Goal: Transaction & Acquisition: Purchase product/service

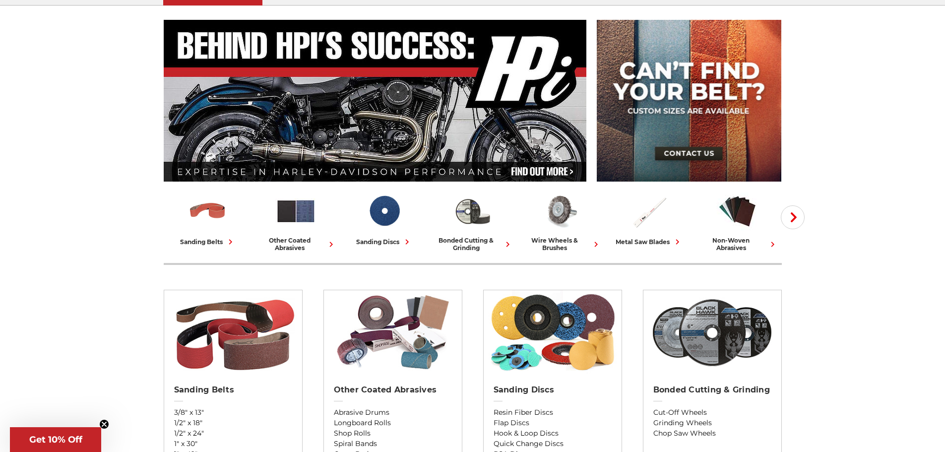
scroll to position [198, 0]
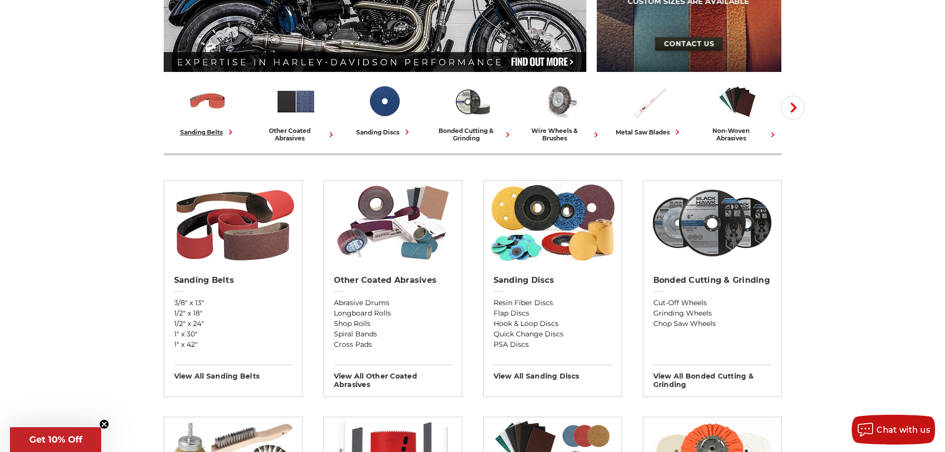
click at [207, 127] on div "sanding belts" at bounding box center [208, 132] width 56 height 10
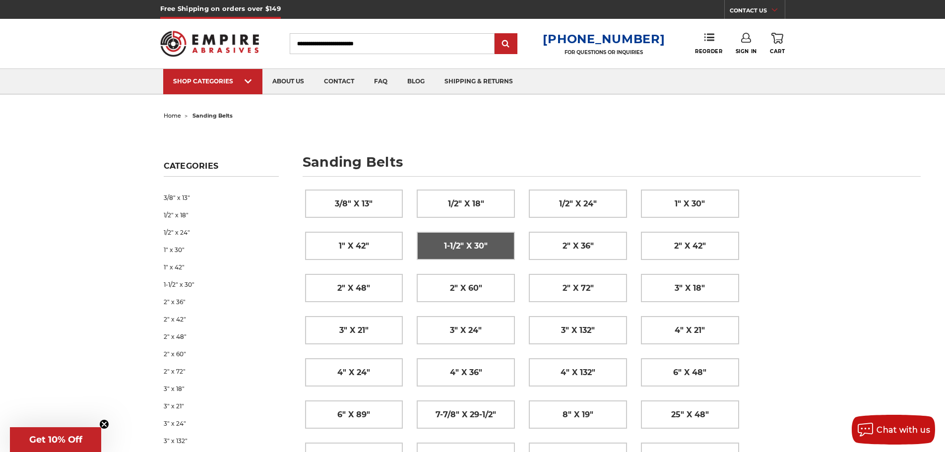
click at [481, 248] on span "1-1/2" x 30"" at bounding box center [466, 246] width 44 height 17
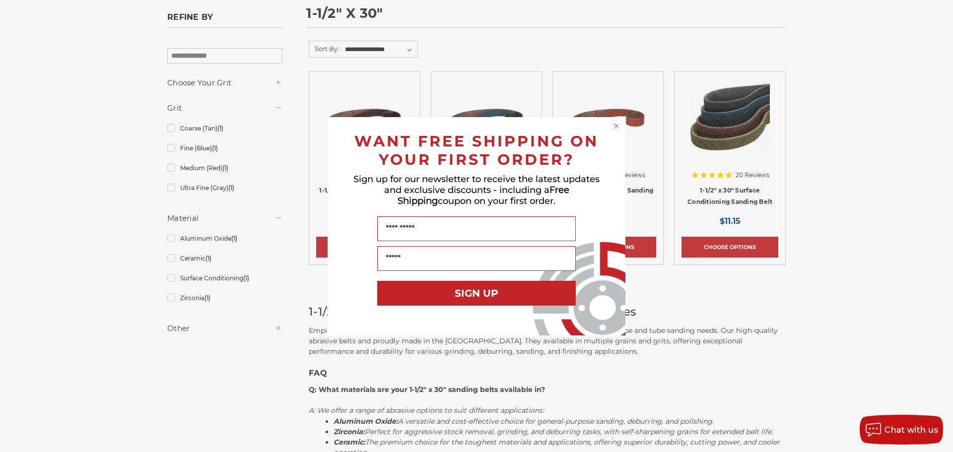
click at [613, 123] on circle "Close dialog" at bounding box center [616, 125] width 9 height 9
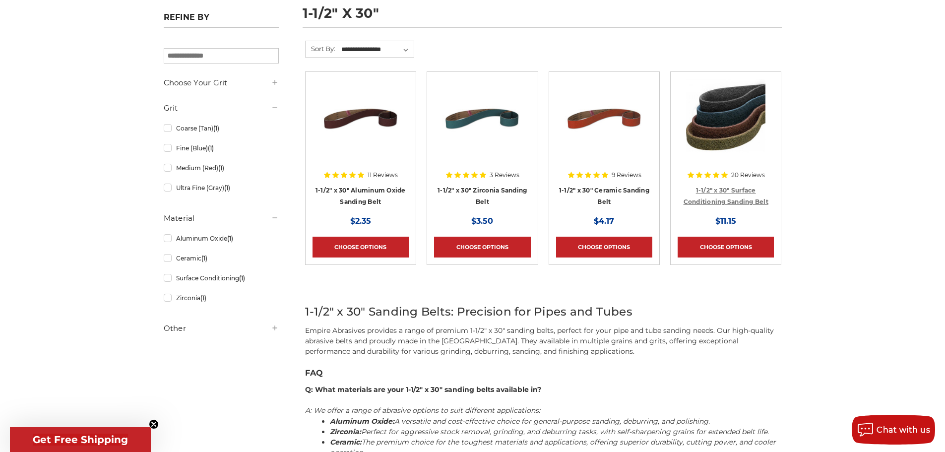
click at [720, 198] on link "1-1/2" x 30" Surface Conditioning Sanding Belt" at bounding box center [726, 196] width 85 height 19
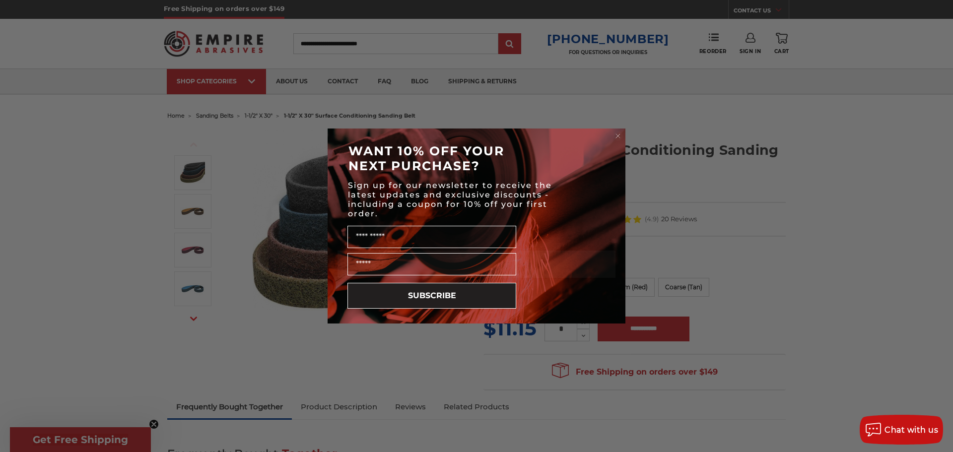
click at [614, 132] on icon "Close dialog" at bounding box center [618, 136] width 10 height 10
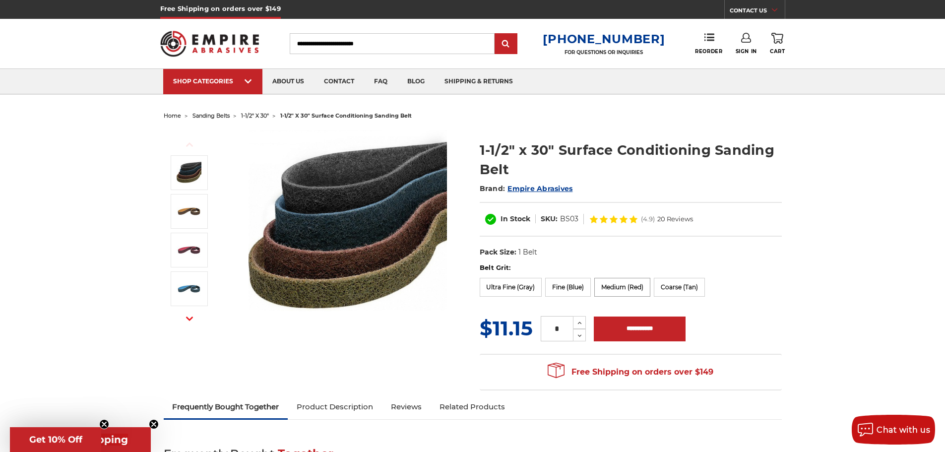
click at [620, 290] on label "Medium (Red)" at bounding box center [622, 287] width 56 height 19
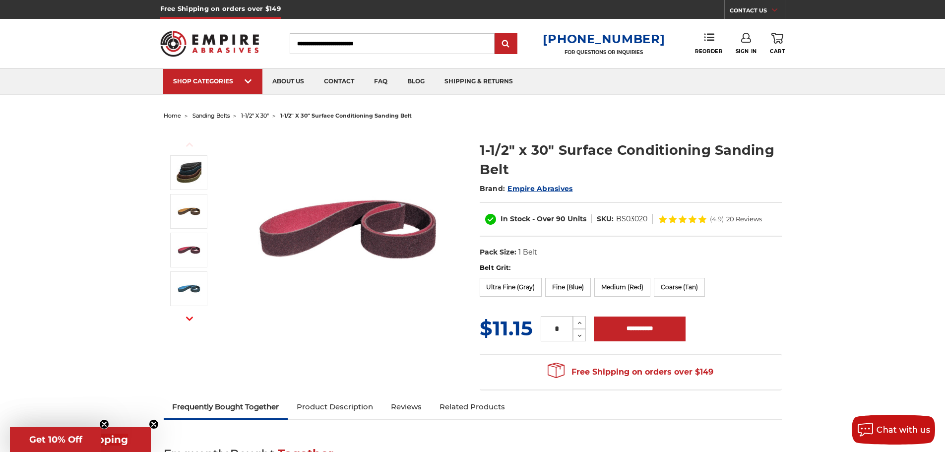
click at [565, 330] on input "*" at bounding box center [557, 328] width 32 height 25
type input "**"
click at [766, 304] on form "Belt Grit: Ultra Fine (Gray) Fine (Blue) Medium (Red) Coarse (Tan) MSRP: Was: N…" at bounding box center [631, 303] width 302 height 80
click at [665, 335] on input "**********" at bounding box center [640, 329] width 92 height 25
type input "**********"
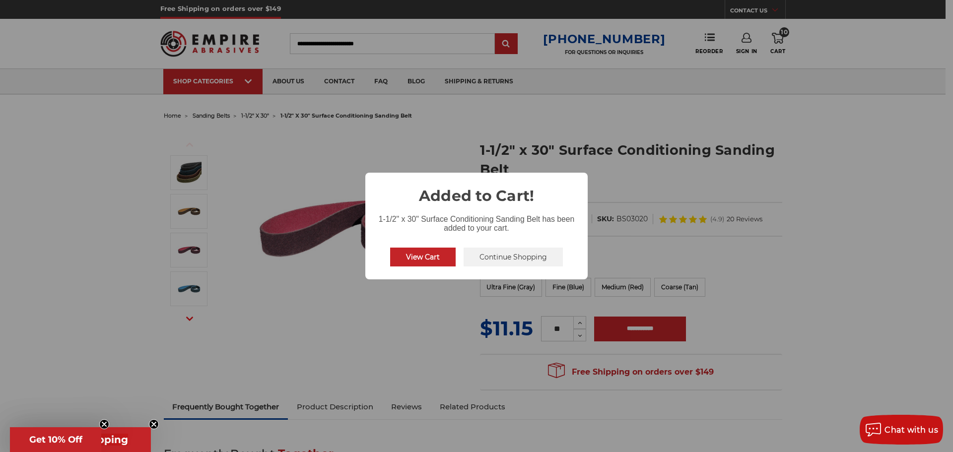
click at [425, 255] on button "View Cart" at bounding box center [422, 257] width 65 height 19
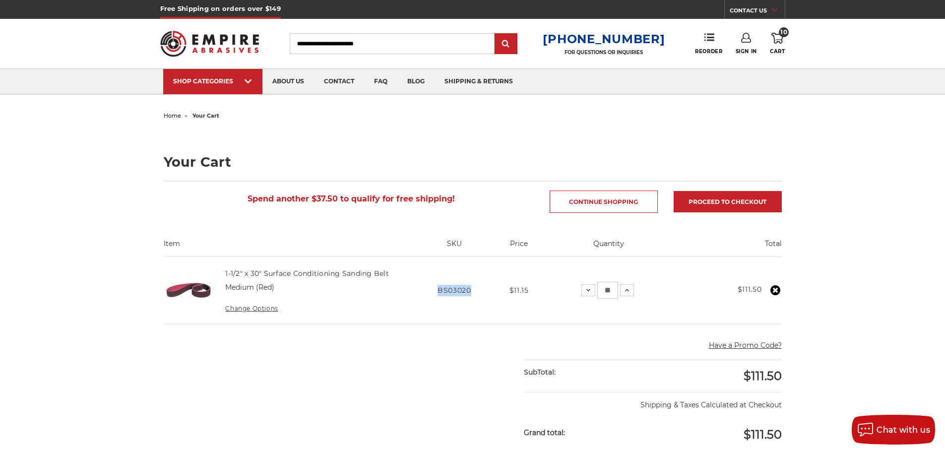
drag, startPoint x: 483, startPoint y: 293, endPoint x: 437, endPoint y: 291, distance: 46.2
click at [437, 291] on td "SKU BS03020" at bounding box center [454, 290] width 82 height 67
copy span "BS03020"
click at [773, 290] on use at bounding box center [775, 290] width 10 height 10
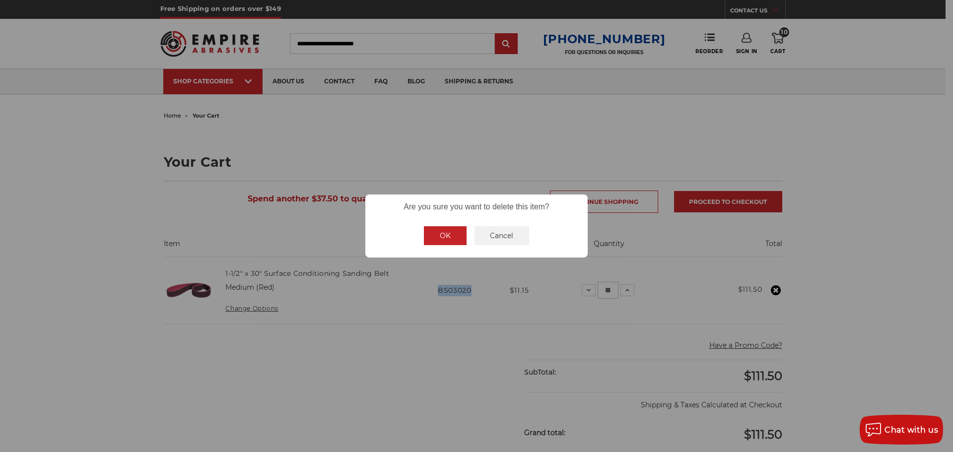
click at [445, 242] on button "OK" at bounding box center [445, 235] width 43 height 19
